Goal: Task Accomplishment & Management: Complete application form

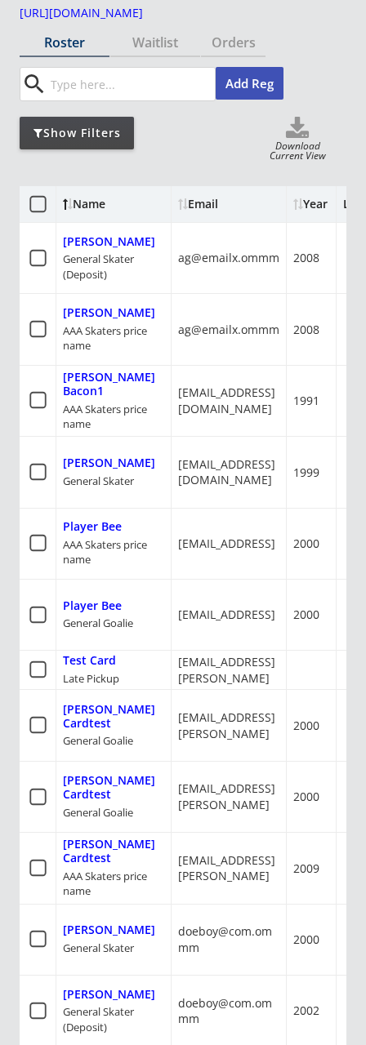
drag, startPoint x: 279, startPoint y: 306, endPoint x: 35, endPoint y: 284, distance: 245.0
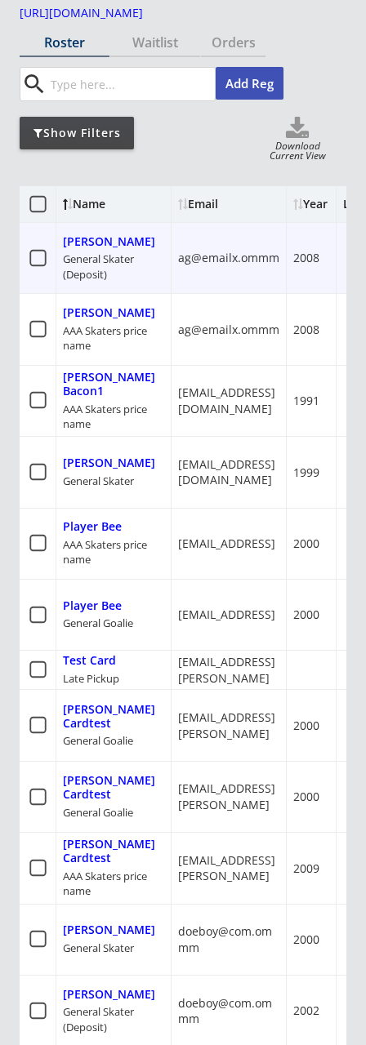
scroll to position [0, 227]
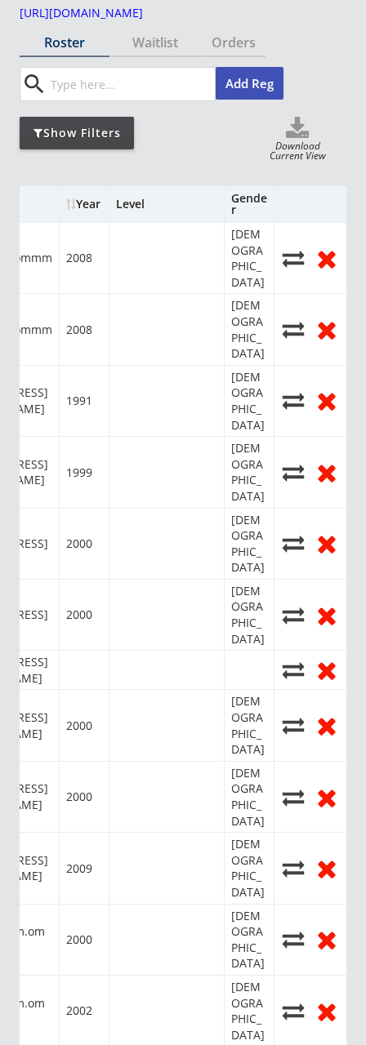
drag, startPoint x: 292, startPoint y: 276, endPoint x: 185, endPoint y: 315, distance: 113.9
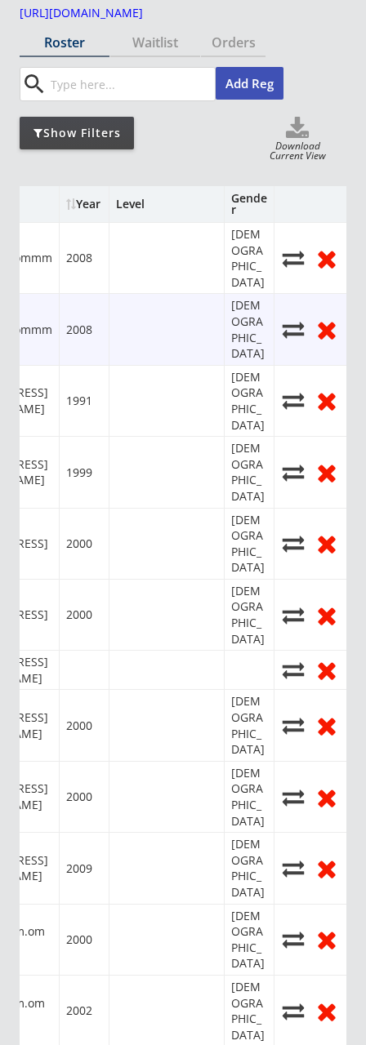
drag, startPoint x: 185, startPoint y: 315, endPoint x: 87, endPoint y: 219, distance: 137.4
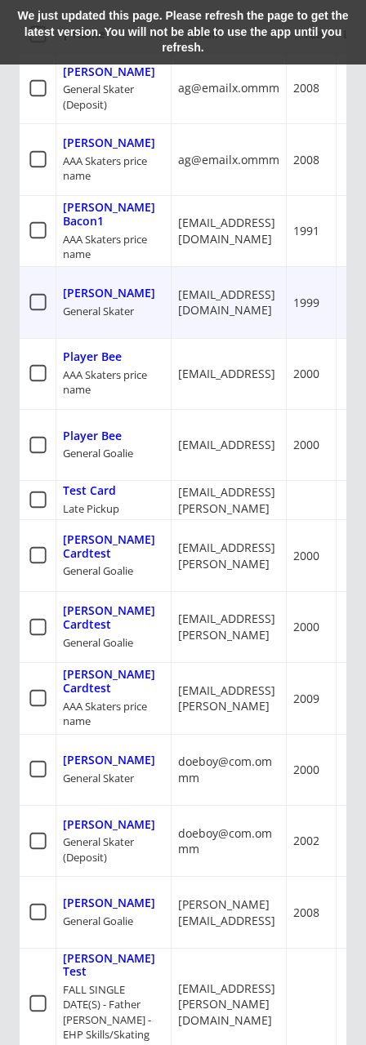
scroll to position [0, 0]
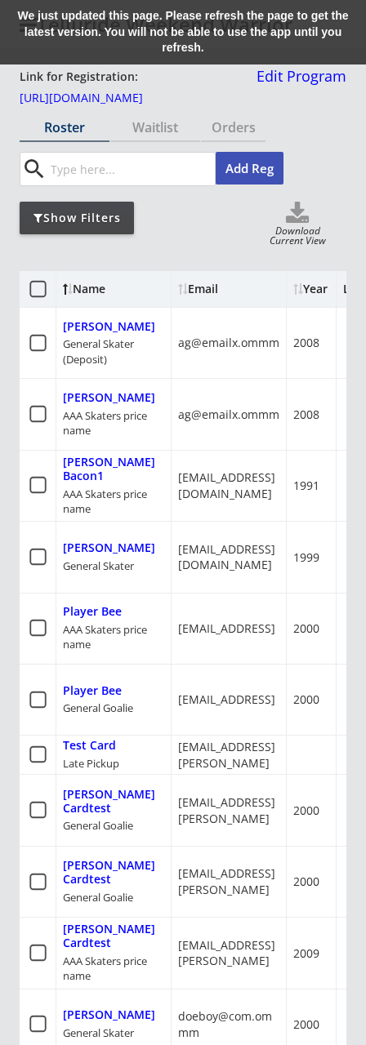
click at [181, 46] on div "We just updated this page. Please refresh the page to get the latest version. Y…" at bounding box center [183, 32] width 366 height 64
drag, startPoint x: 229, startPoint y: 21, endPoint x: 16, endPoint y: 20, distance: 213.0
click at [229, 20] on div "We just updated this page. Please refresh the page to get the latest version. Y…" at bounding box center [183, 32] width 366 height 64
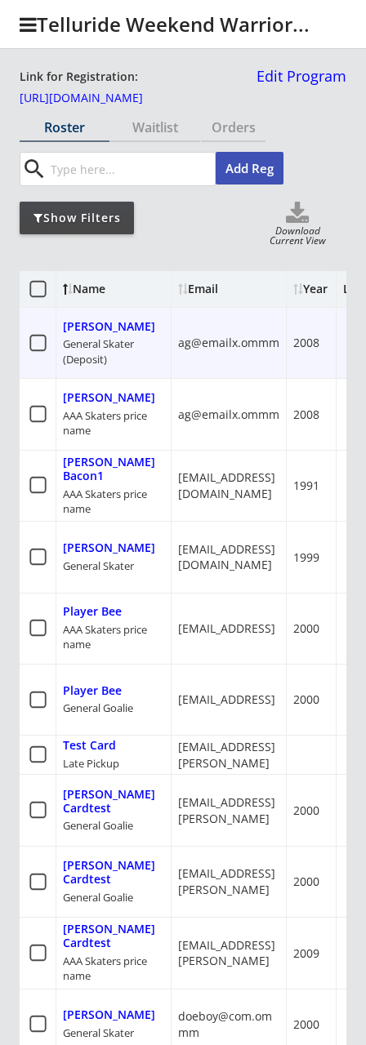
drag, startPoint x: 178, startPoint y: 363, endPoint x: 146, endPoint y: 352, distance: 33.8
click at [91, 331] on div "[PERSON_NAME]" at bounding box center [109, 327] width 92 height 14
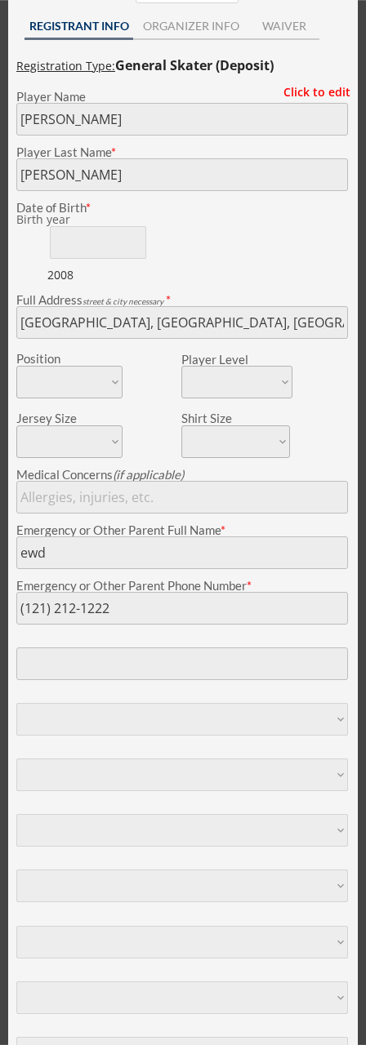
select select ""PLACEHOLDER_1427118222253""
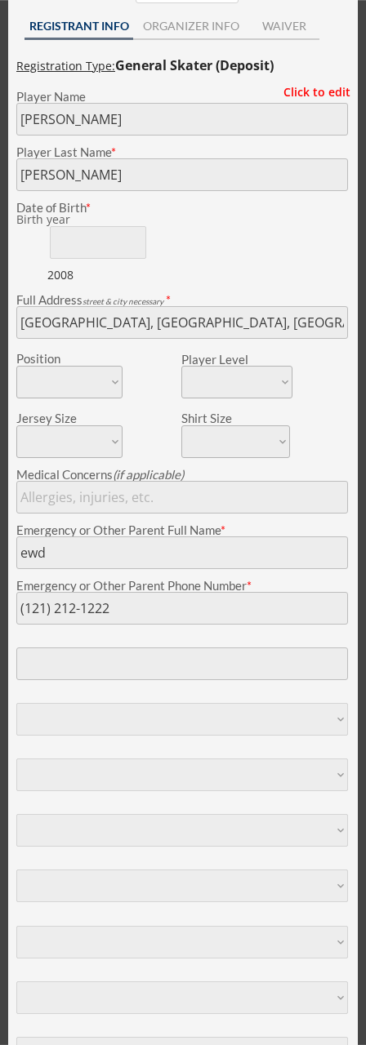
select select ""PLACEHOLDER_1427118222253""
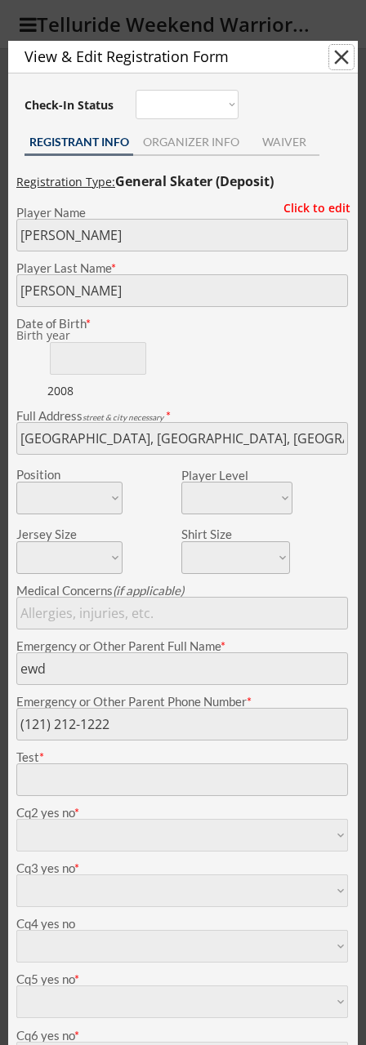
click at [339, 66] on button "close" at bounding box center [341, 57] width 24 height 24
